Goal: Complete application form

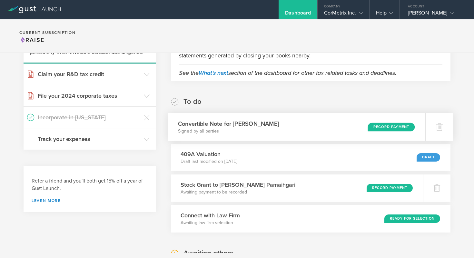
scroll to position [72, 0]
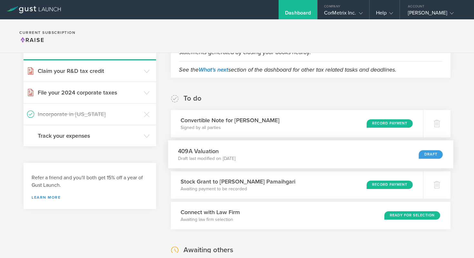
click at [429, 152] on div "Draft" at bounding box center [431, 154] width 24 height 9
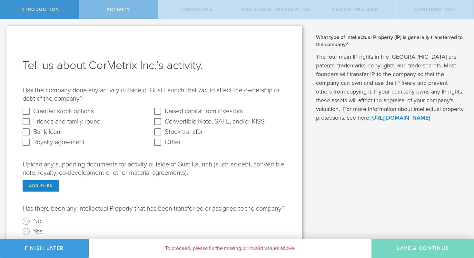
click at [27, 121] on round "Friends and family round" at bounding box center [26, 121] width 10 height 10
checkbox round "true"
click at [153, 119] on KISS "Convertible Note, SAFE, and/or KISS" at bounding box center [157, 121] width 10 height 10
checkbox KISS "true"
click at [27, 119] on round "Friends and family round" at bounding box center [26, 121] width 10 height 10
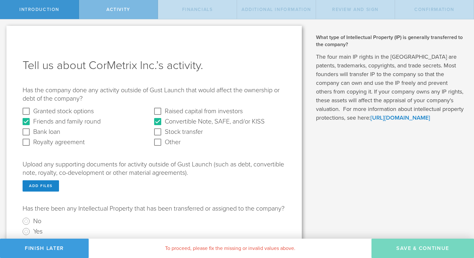
checkbox round "false"
click at [160, 121] on KISS "Convertible Note, SAFE, and/or KISS" at bounding box center [157, 121] width 10 height 10
checkbox KISS "false"
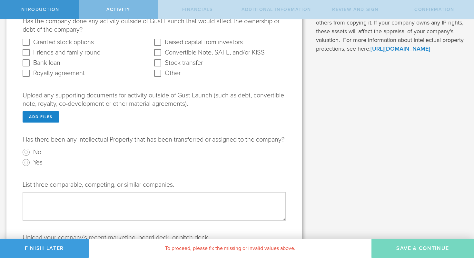
scroll to position [70, 0]
click at [28, 167] on input "Yes" at bounding box center [26, 162] width 10 height 10
radio input "true"
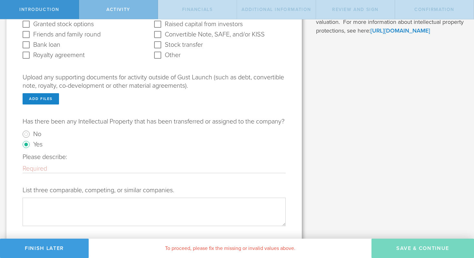
scroll to position [97, 0]
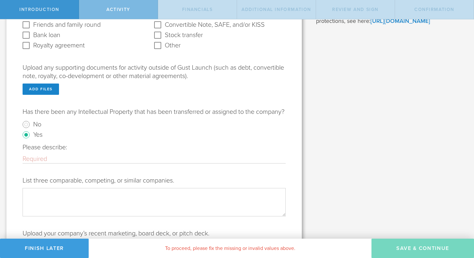
click at [46, 163] on input "Please describe:" at bounding box center [154, 159] width 263 height 8
type input "P"
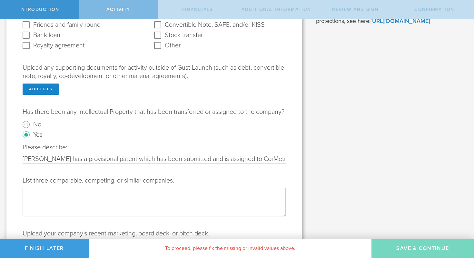
type input "[PERSON_NAME] has a provisional patent which has been submitted and is assigned…"
click at [105, 206] on textarea "List three comparable, competing, or similar companies." at bounding box center [154, 202] width 263 height 28
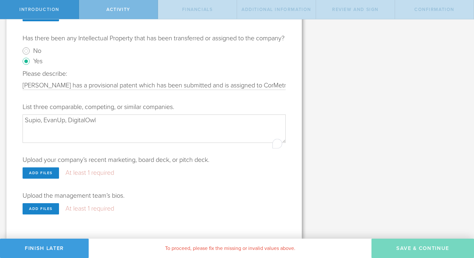
scroll to position [179, 0]
type textarea "Supio, EvanUp, DigitalOwl"
click at [232, 169] on div "Upload your company’s recent marketing, board deck, or pitch deck. Add files At…" at bounding box center [154, 167] width 263 height 23
click at [36, 170] on div "Add files" at bounding box center [41, 172] width 36 height 11
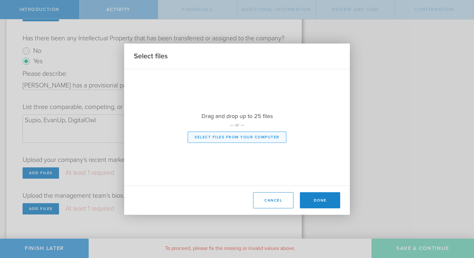
click at [247, 138] on button "Select files from your computer" at bounding box center [237, 136] width 99 height 11
click at [203, 138] on div at bounding box center [237, 127] width 226 height 116
type input "C:\fakepath\Quote Ad.png"
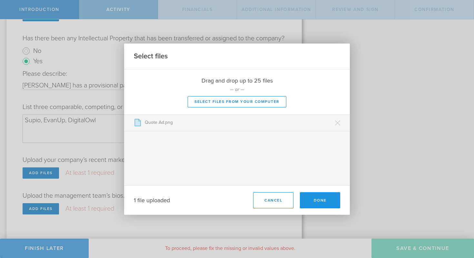
click at [326, 200] on button "Done" at bounding box center [320, 200] width 40 height 16
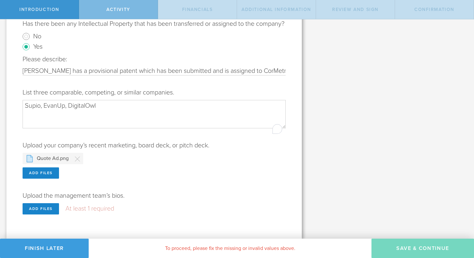
scroll to position [0, 0]
click at [31, 211] on div "Add files" at bounding box center [41, 208] width 36 height 11
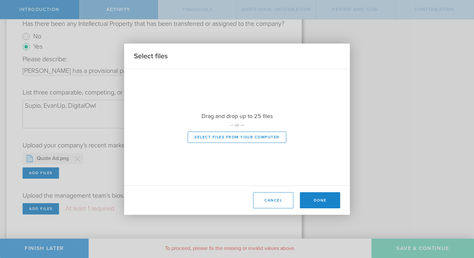
click at [225, 133] on div at bounding box center [237, 127] width 226 height 116
type input "C:\fakepath\06-25 Short Bio SG.pdf"
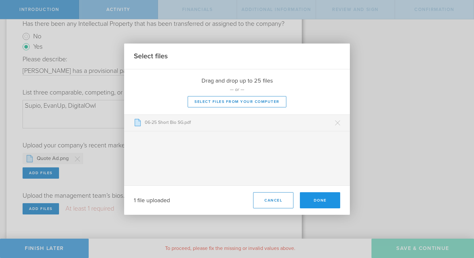
click at [329, 204] on button "Done" at bounding box center [320, 200] width 40 height 16
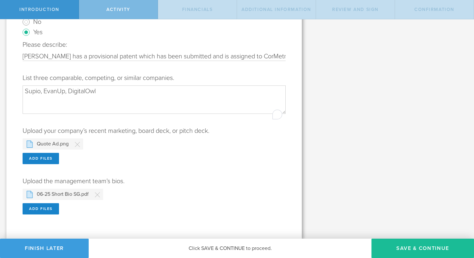
scroll to position [208, 0]
click at [396, 241] on button "Save & Continue" at bounding box center [422, 247] width 102 height 19
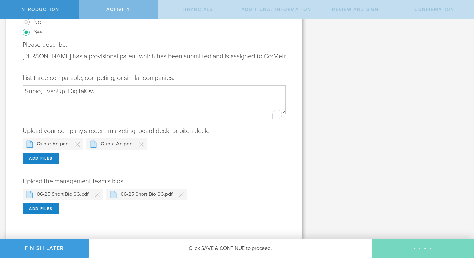
scroll to position [0, 0]
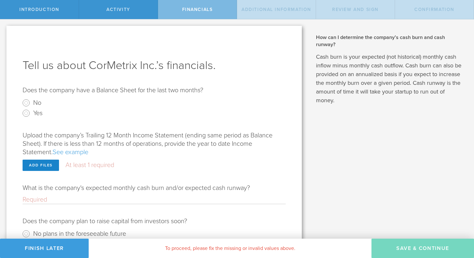
click at [80, 153] on link "See example" at bounding box center [71, 152] width 36 height 8
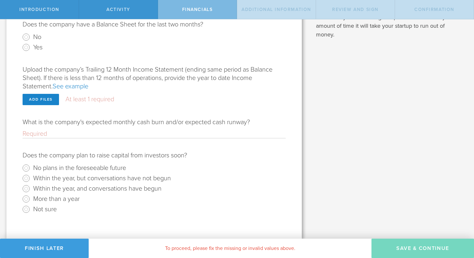
scroll to position [66, 0]
click at [27, 175] on input "Within the year, but conversations have not begun" at bounding box center [26, 178] width 10 height 10
radio input "true"
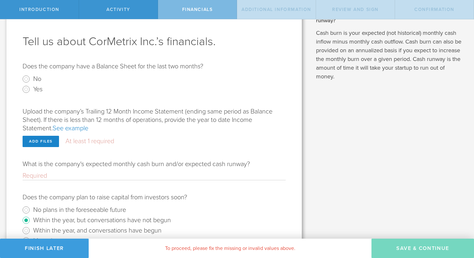
scroll to position [24, 0]
click at [52, 175] on input "What is the company's expected monthly cash burn and/or expected cash runway?" at bounding box center [154, 176] width 263 height 8
click at [26, 172] on input "50K/ month, Runway 6 months" at bounding box center [154, 176] width 263 height 8
type input "70K/ month, Runway 6 months"
click at [119, 187] on form "Does the company have a Balance Sheet for the last two months? No Yes Upload th…" at bounding box center [154, 160] width 263 height 194
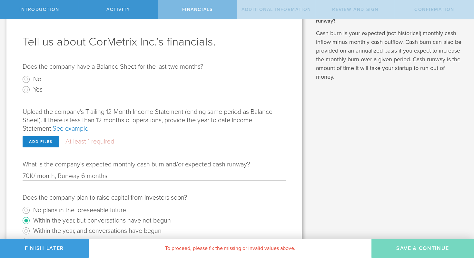
click at [25, 88] on input "Yes" at bounding box center [26, 89] width 10 height 10
radio input "true"
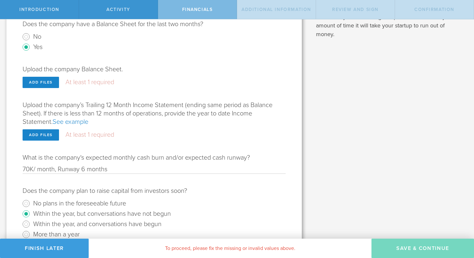
scroll to position [66, 0]
